Goal: Task Accomplishment & Management: Complete application form

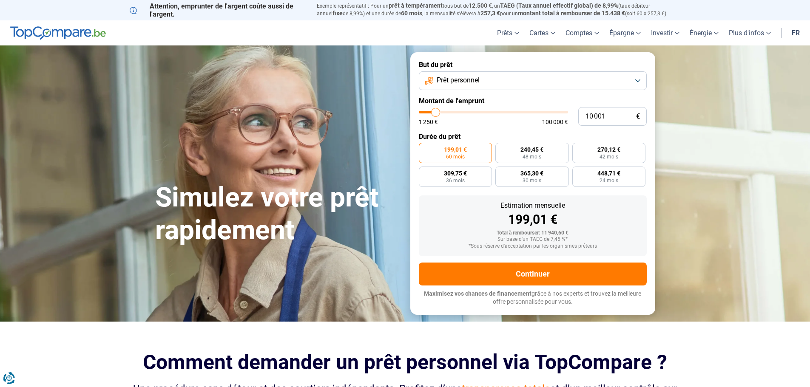
click at [505, 78] on button "Prêt personnel" at bounding box center [533, 80] width 228 height 19
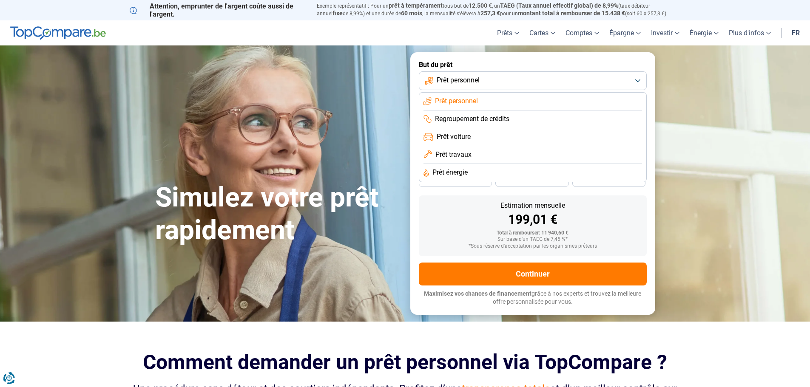
click at [462, 102] on span "Prêt personnel" at bounding box center [456, 101] width 43 height 9
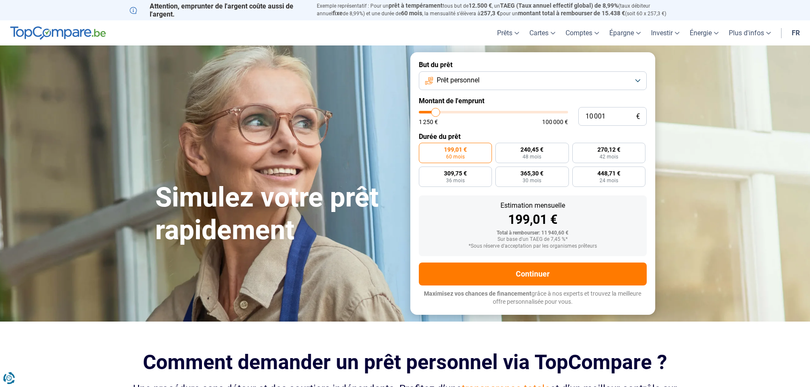
type input "9 000"
type input "9000"
type input "9 750"
type input "9750"
type input "11 000"
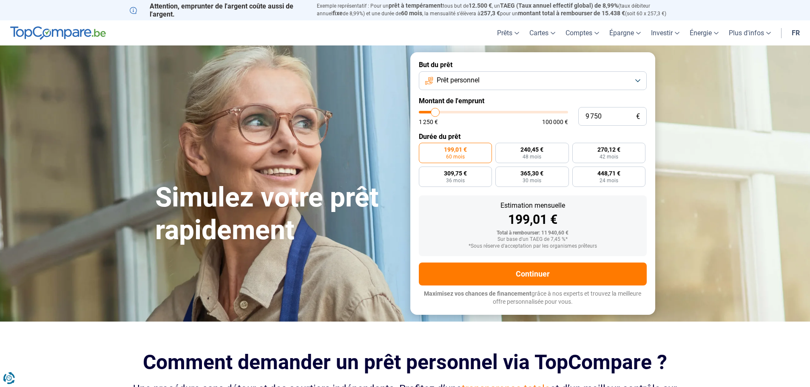
type input "11000"
type input "12 000"
type input "12000"
type input "12 750"
type input "12750"
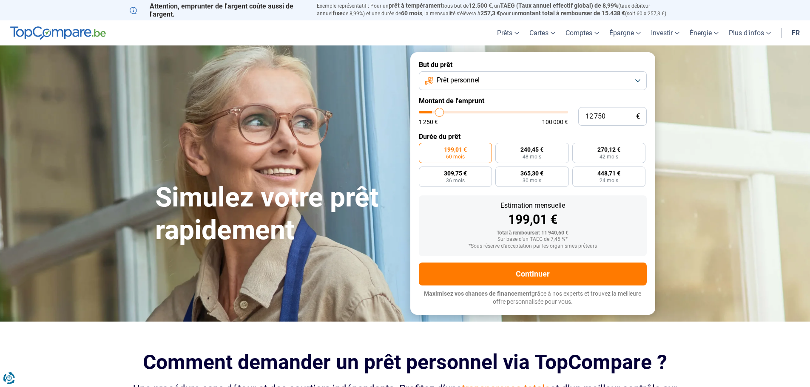
type input "13 250"
type input "13250"
type input "16 250"
type input "16250"
type input "18 000"
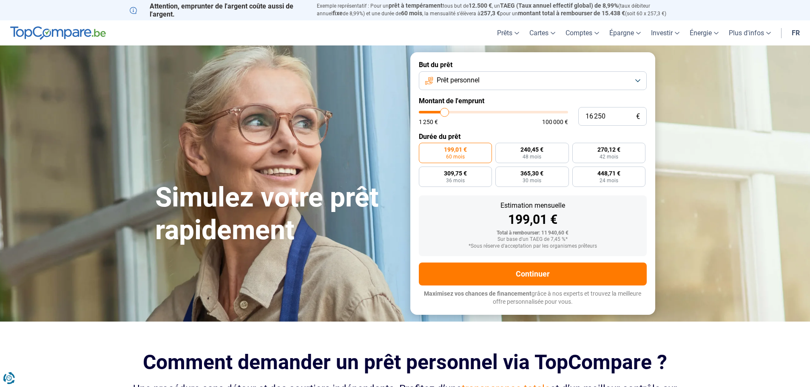
type input "18000"
type input "20 750"
type input "20750"
type input "24 500"
type input "24500"
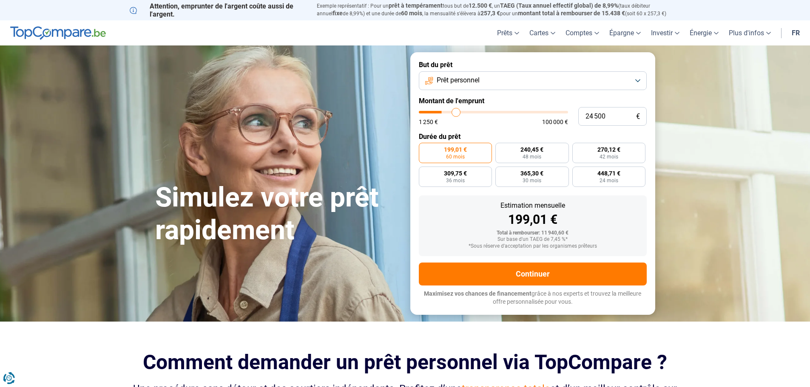
type input "32 000"
type input "32000"
type input "38 500"
type input "38500"
type input "44 000"
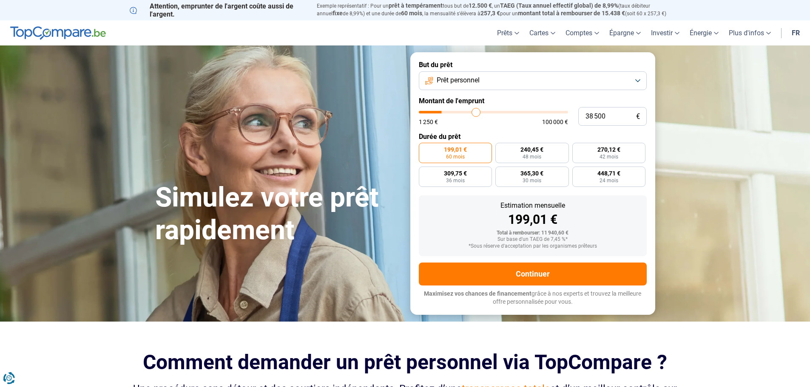
type input "44000"
type input "53 000"
type input "53000"
type input "57 000"
type input "57000"
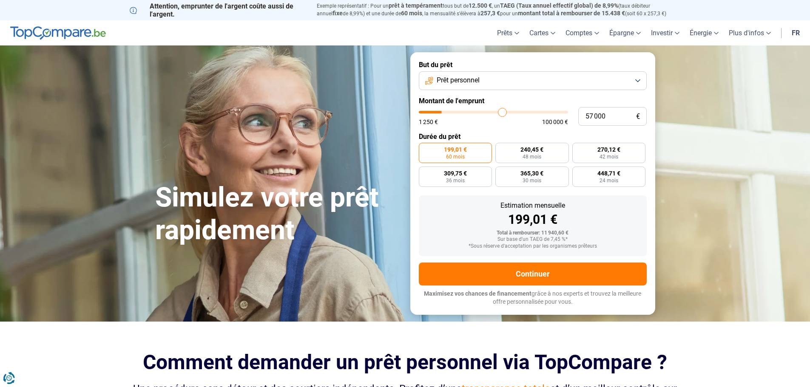
type input "66 250"
type input "66250"
type input "70 250"
type input "70250"
type input "77 250"
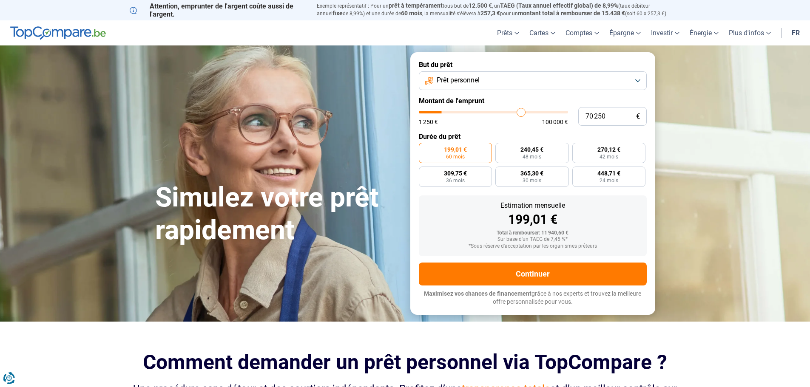
type input "77250"
type input "83 250"
type input "83250"
type input "85 750"
type input "85750"
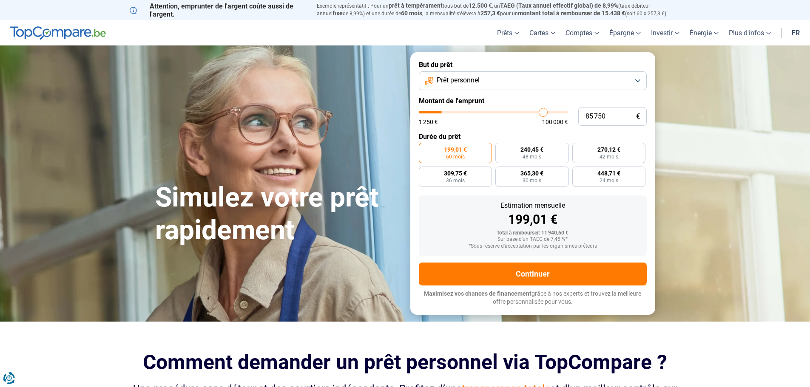
type input "89 750"
type input "89750"
type input "93 250"
type input "93250"
type input "94 500"
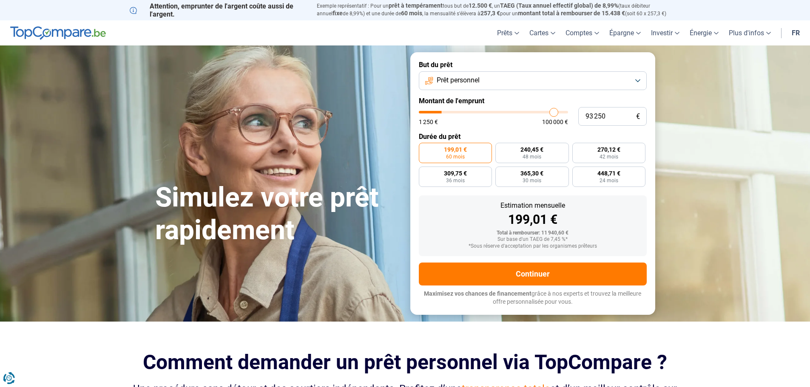
type input "94500"
type input "95 000"
type input "95000"
type input "95 750"
type input "95750"
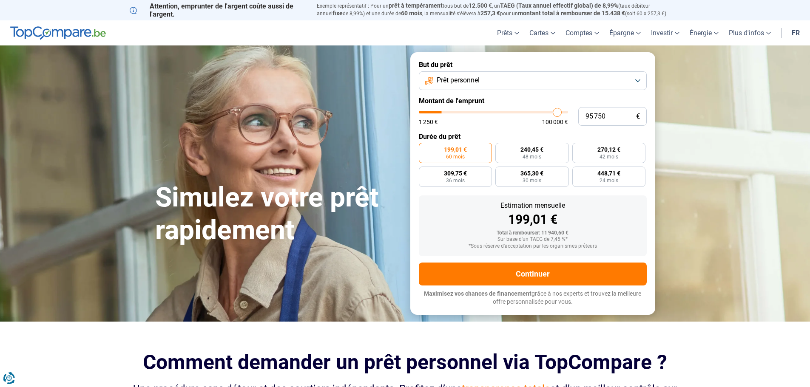
type input "96 500"
type input "96500"
type input "97 750"
type input "97750"
type input "98 000"
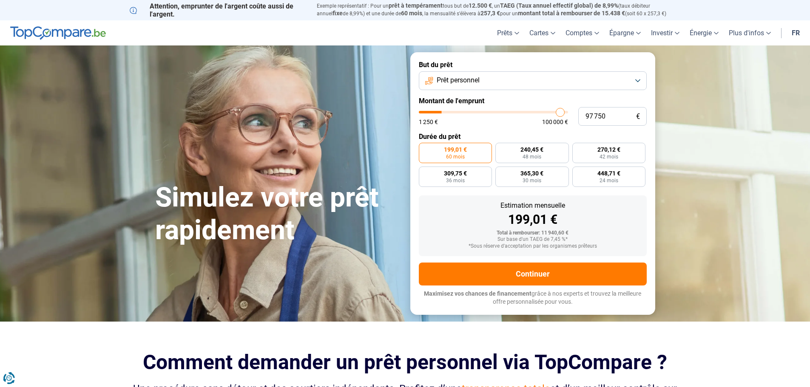
type input "98000"
type input "98 500"
type input "98500"
type input "98 750"
type input "98750"
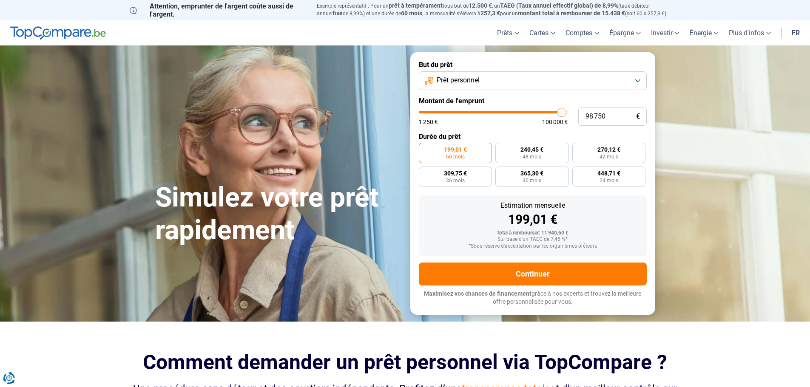
type input "99 500"
type input "99500"
type input "100 000"
drag, startPoint x: 434, startPoint y: 113, endPoint x: 572, endPoint y: 113, distance: 138.6
type input "100000"
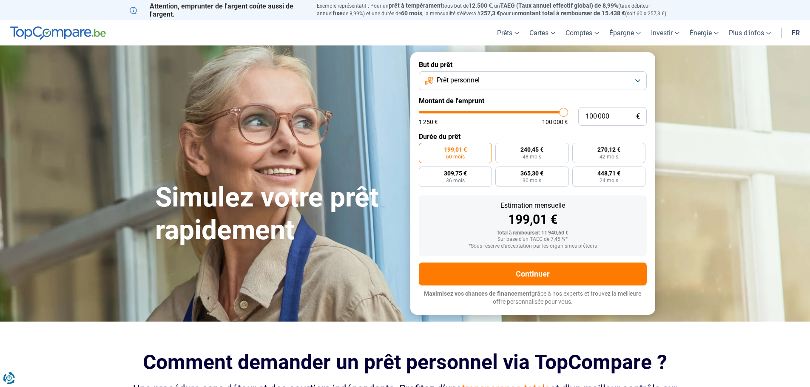
click at [568, 113] on input "range" at bounding box center [493, 112] width 149 height 3
radio input "false"
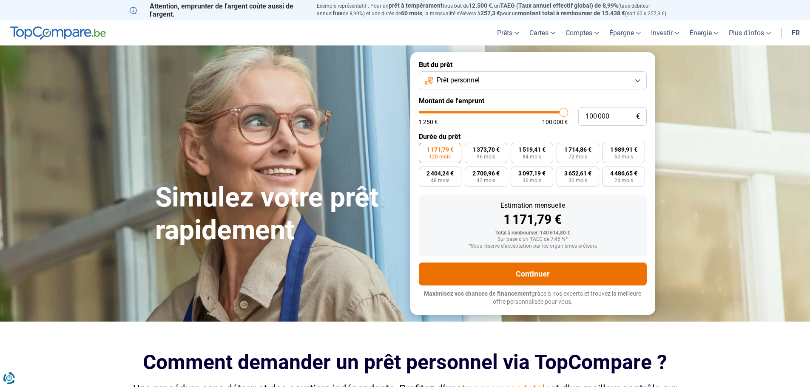
click at [521, 276] on button "Continuer" at bounding box center [533, 274] width 228 height 23
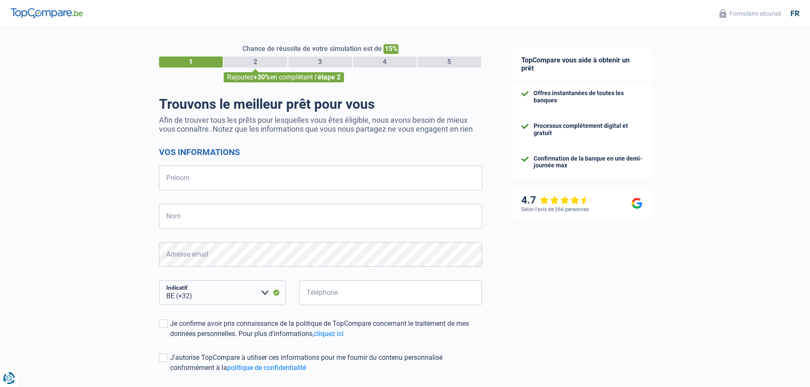
select select "32"
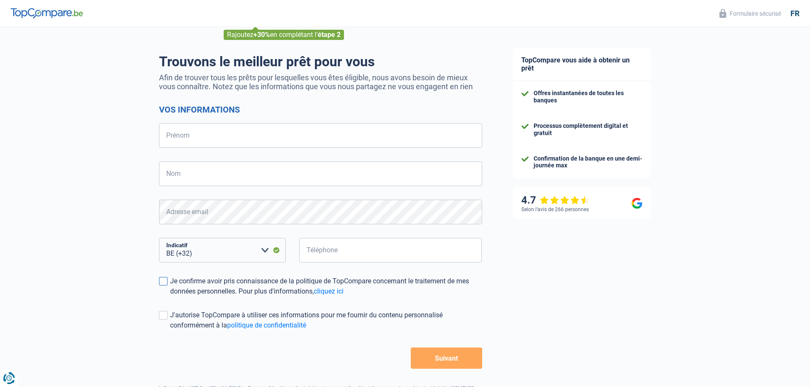
scroll to position [74, 0]
